Goal: Check status

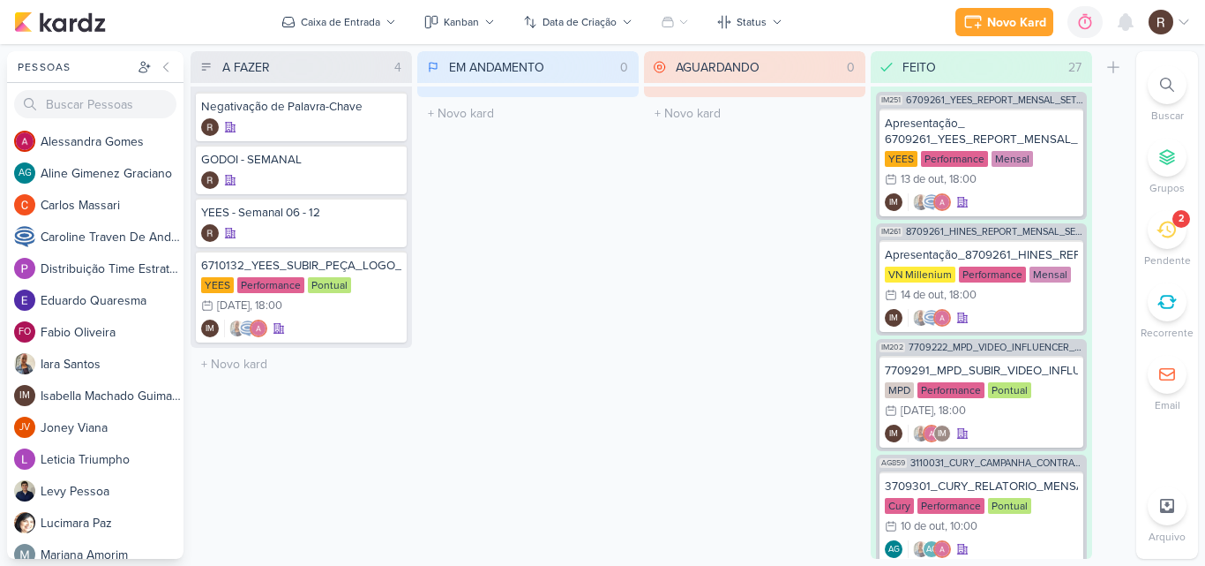
click at [1166, 238] on icon at bounding box center [1166, 229] width 19 height 19
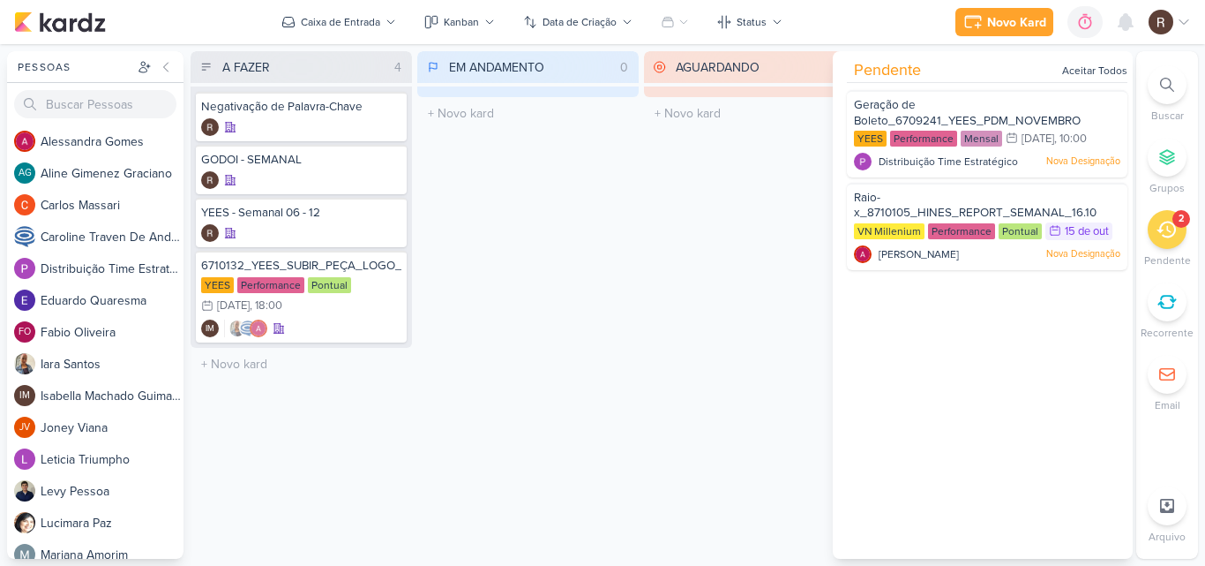
click at [625, 414] on div "EM ANDAMENTO 0 Mover Para Esquerda Mover Para Direita [GEOGRAPHIC_DATA] O títul…" at bounding box center [527, 304] width 221 height 507
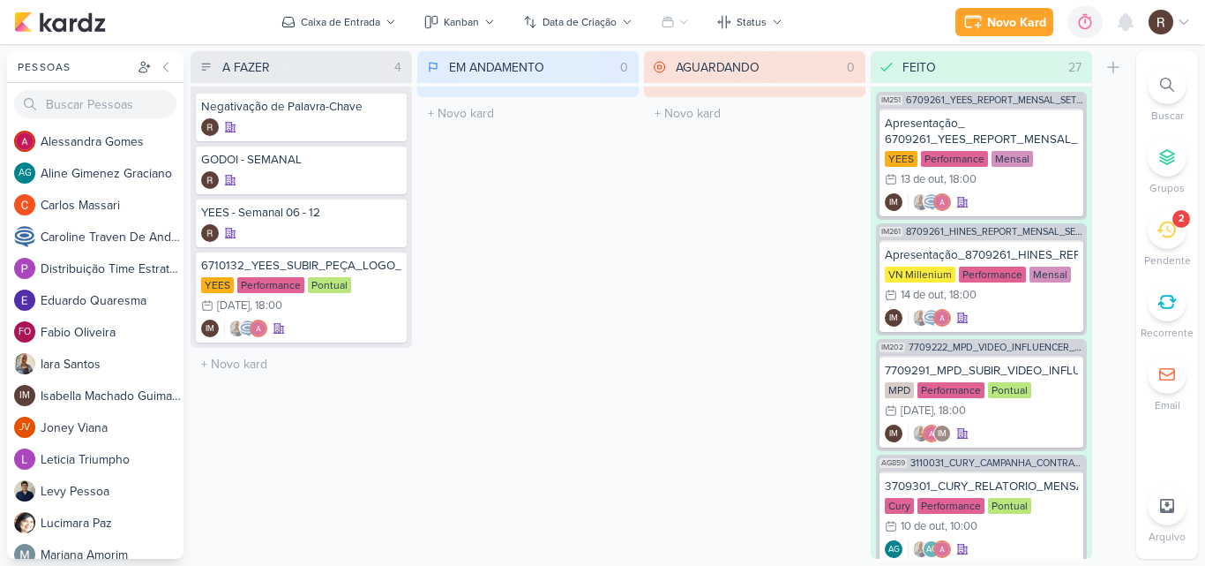
click at [1171, 231] on icon at bounding box center [1166, 229] width 19 height 17
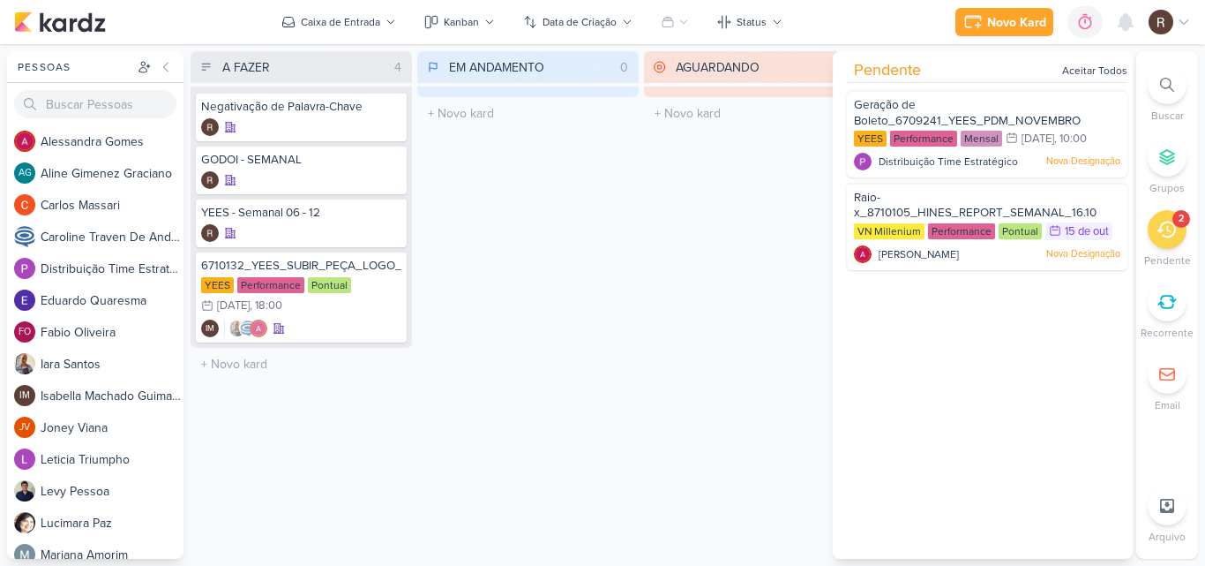
click at [724, 209] on div "AGUARDANDO 0 Mover Para Esquerda Mover Para Direita [GEOGRAPHIC_DATA] O título …" at bounding box center [754, 304] width 221 height 507
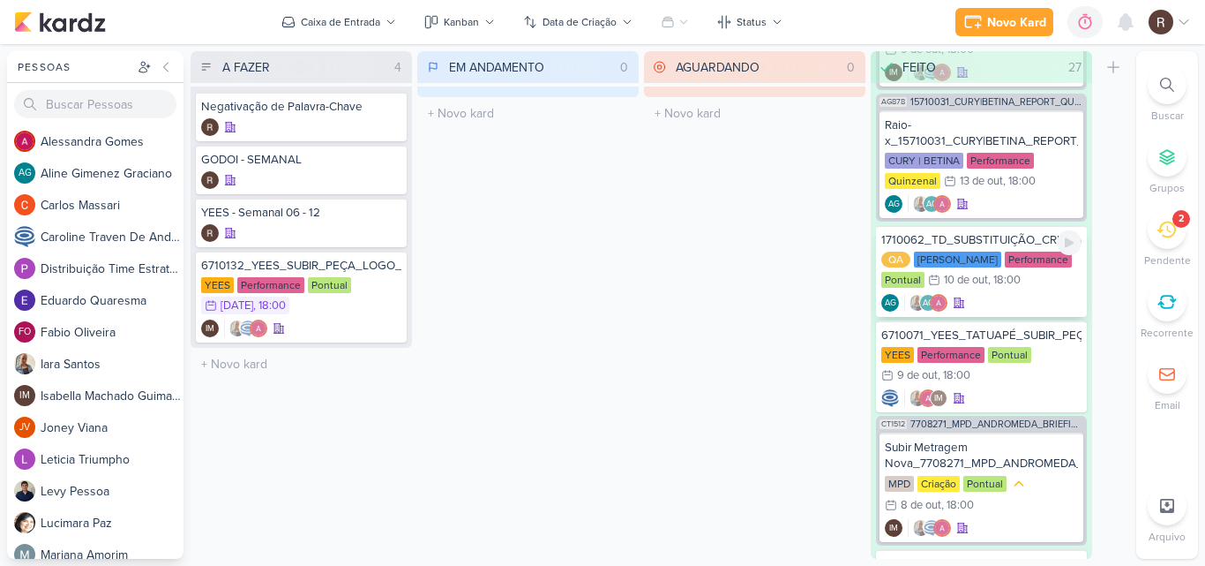
scroll to position [882, 0]
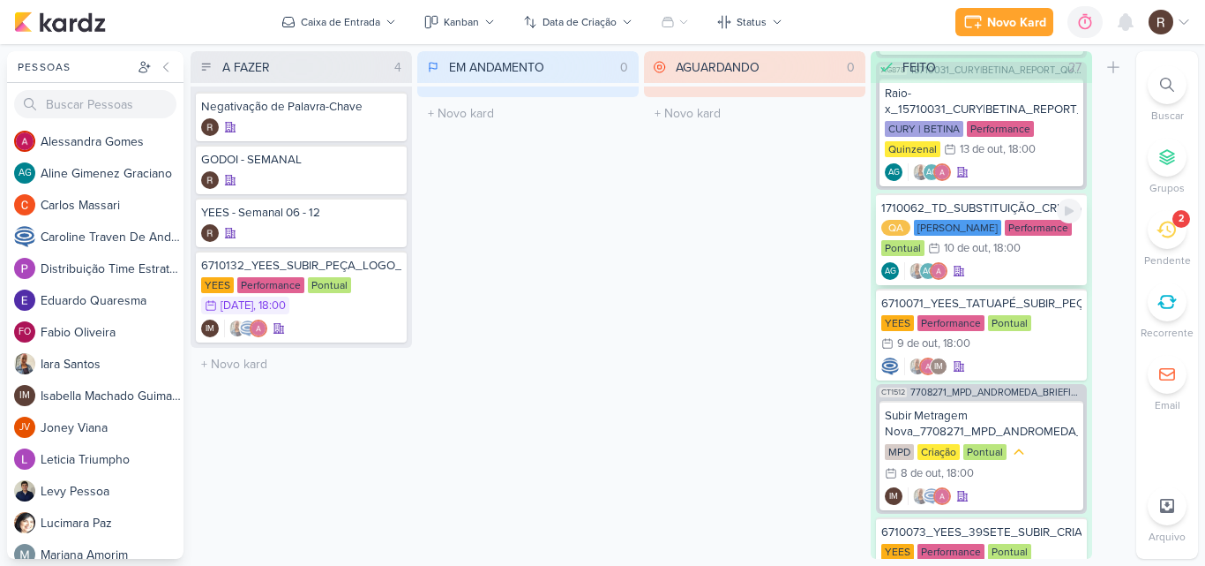
click at [1002, 212] on div "1710062_TD_SUBSTITUIÇÃO_CRIATIVOS_META_LCSA" at bounding box center [981, 208] width 200 height 16
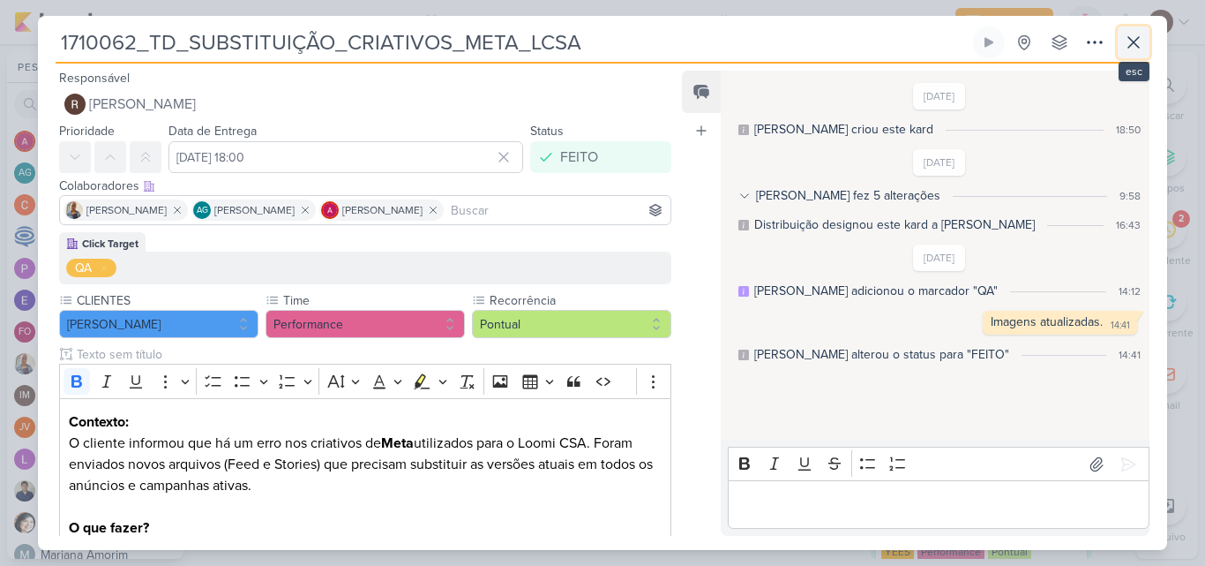
click at [1124, 43] on icon at bounding box center [1133, 42] width 21 height 21
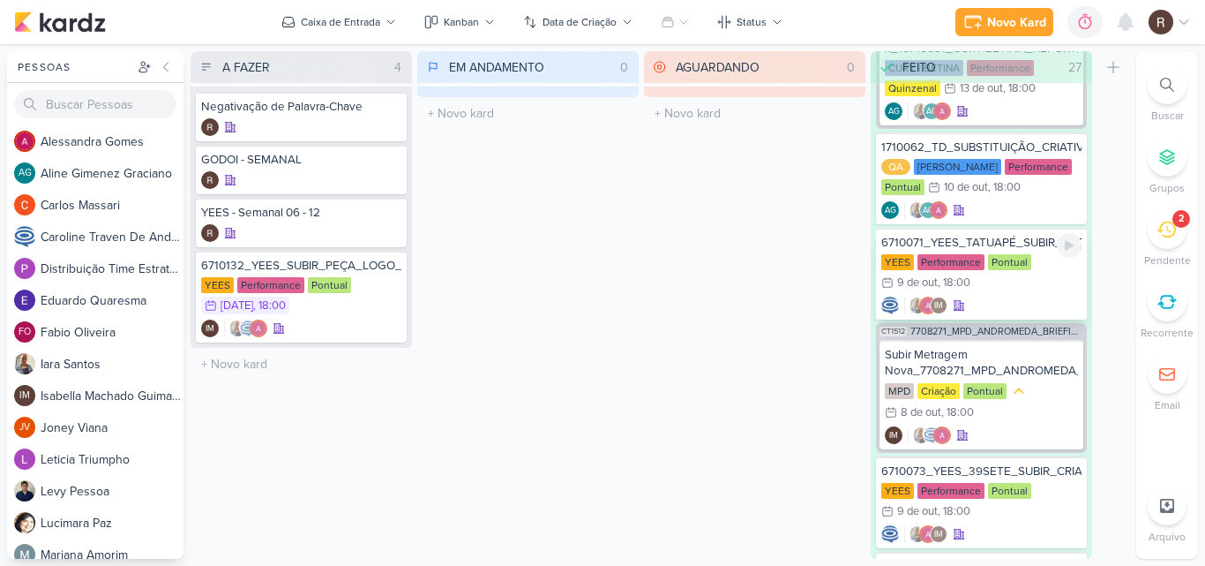
scroll to position [971, 0]
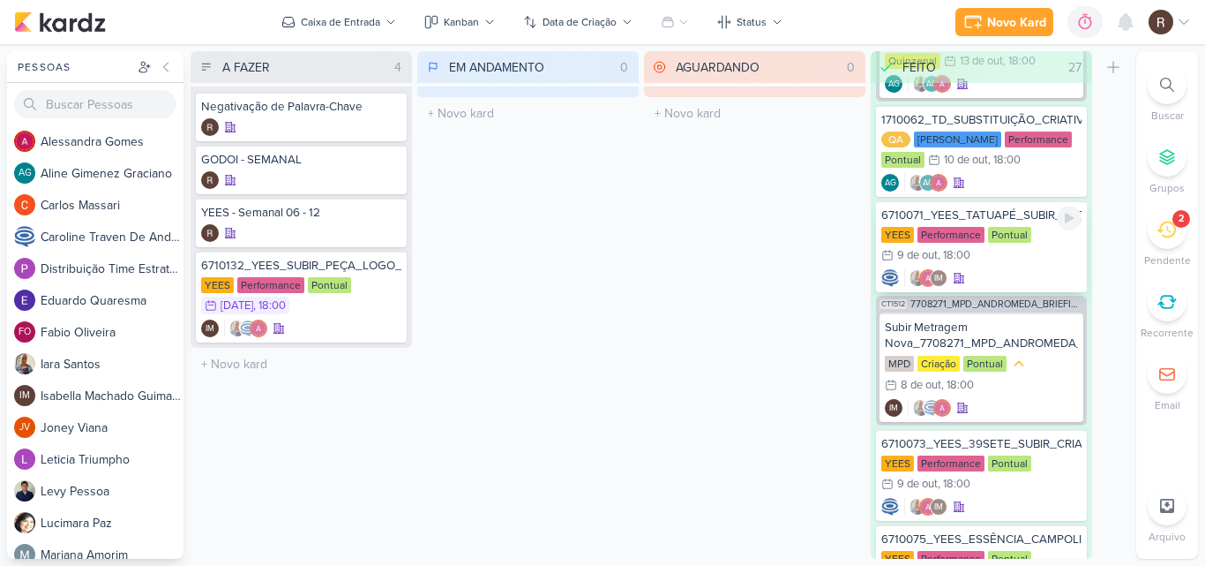
click at [1010, 219] on div "6710071_YEES_TATUAPÉ_SUBIR_PEÇAS_PERFORMANCE" at bounding box center [981, 215] width 200 height 16
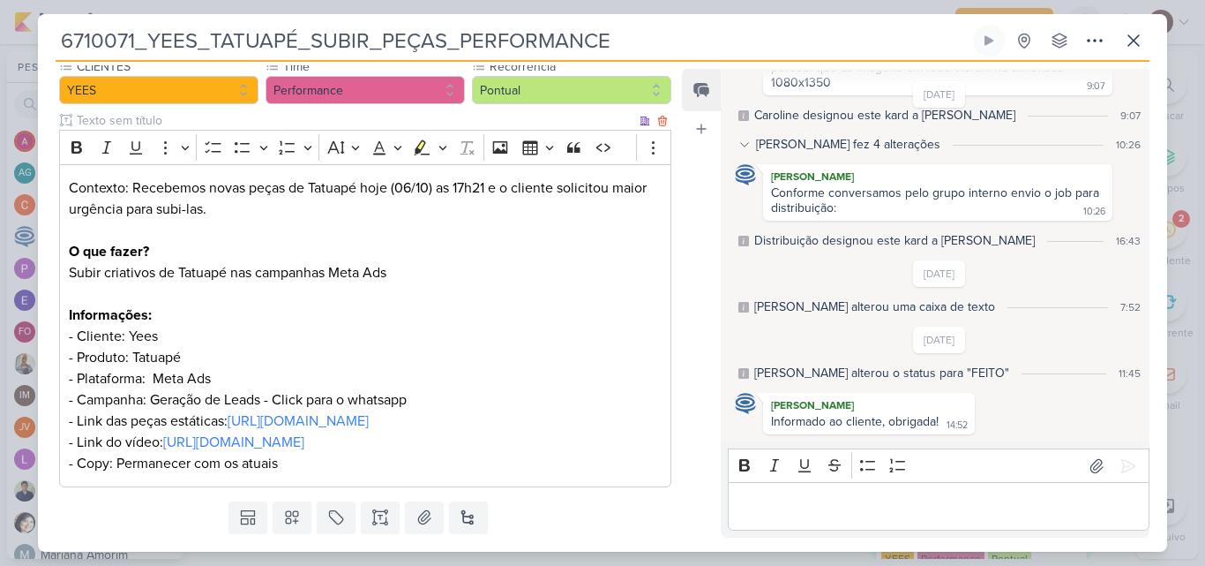
scroll to position [176, 0]
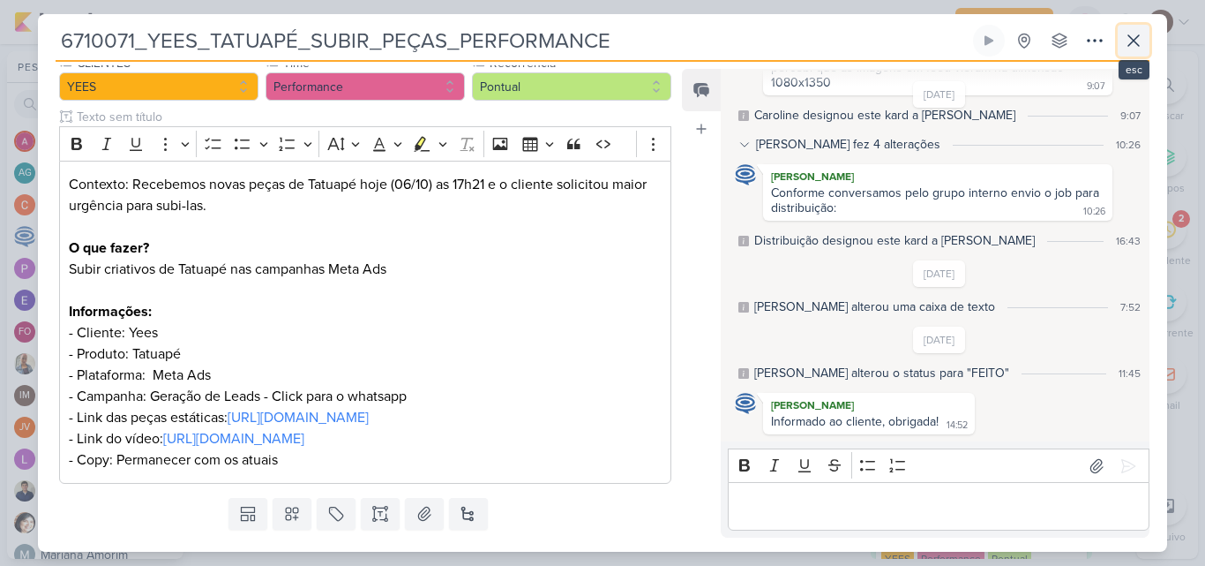
click at [1135, 27] on button at bounding box center [1134, 41] width 32 height 32
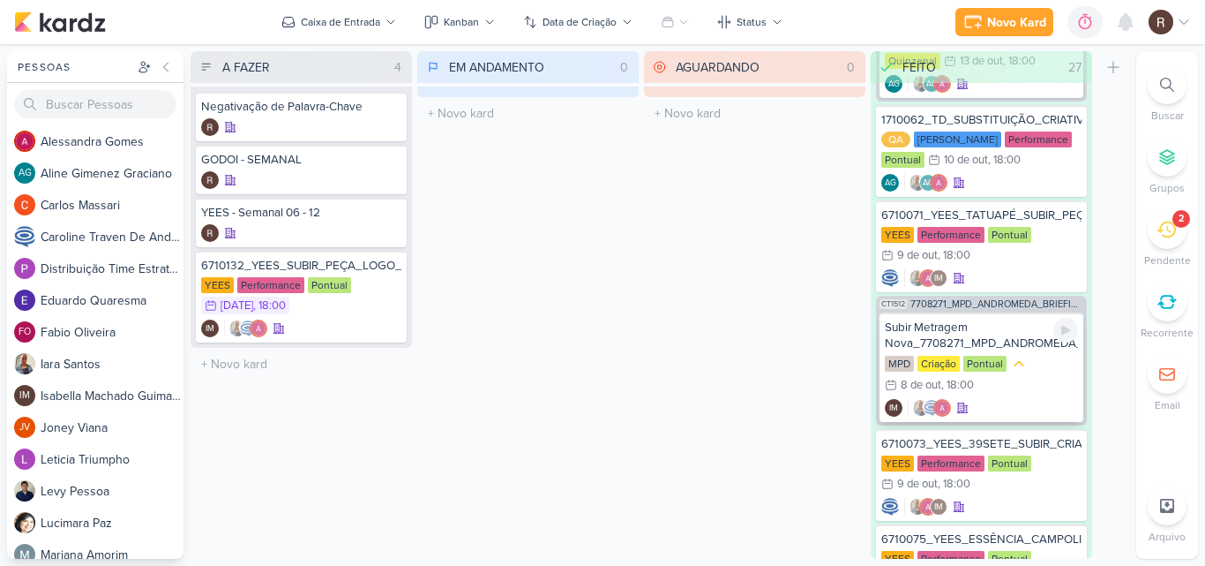
click at [1023, 346] on div "Subir Metragem Nova_7708271_MPD_ANDROMEDA_BRIEFING_PEÇAS_NOVO_KV_LANÇAMENTO" at bounding box center [981, 335] width 193 height 32
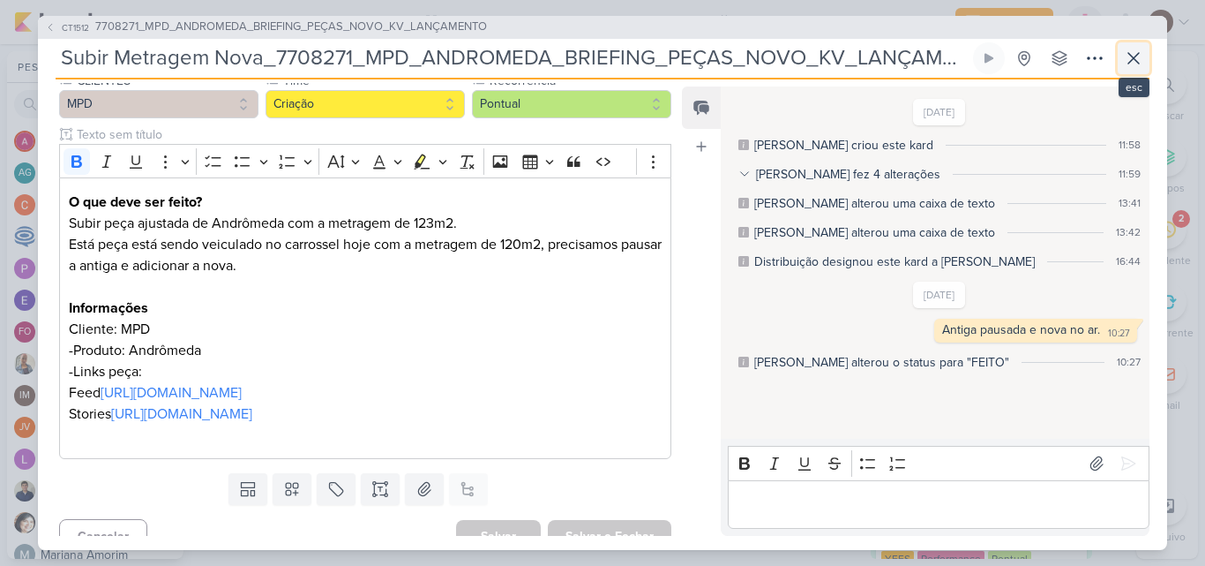
click at [1134, 51] on icon at bounding box center [1133, 58] width 21 height 21
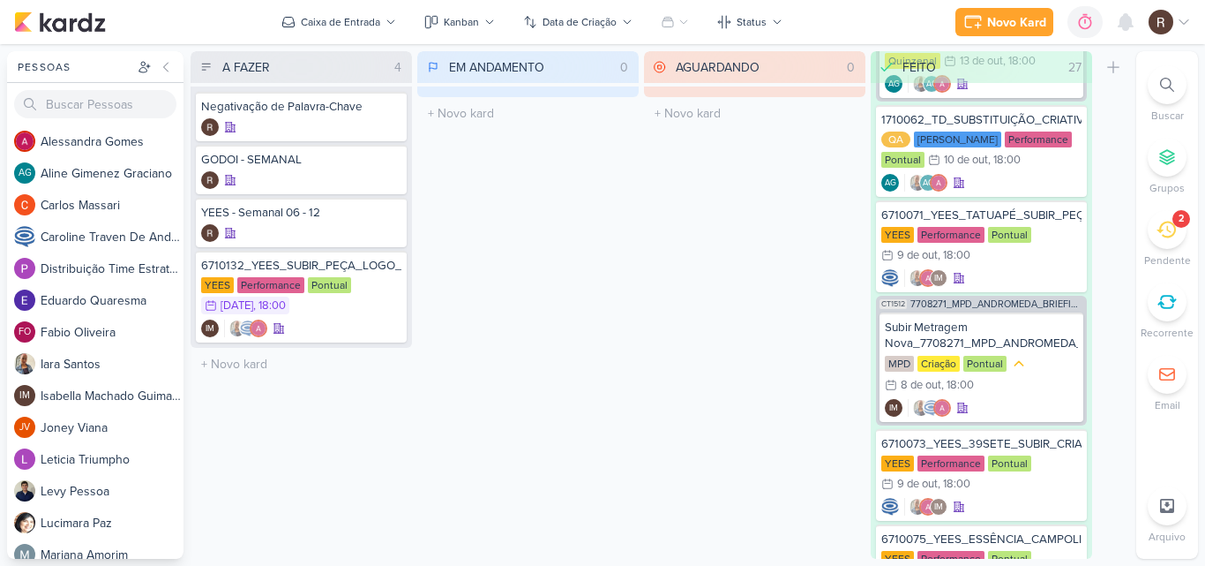
click at [584, 311] on div "EM ANDAMENTO 0 Mover Para Esquerda Mover Para Direita [GEOGRAPHIC_DATA] O títul…" at bounding box center [527, 304] width 221 height 507
